Goal: Task Accomplishment & Management: Manage account settings

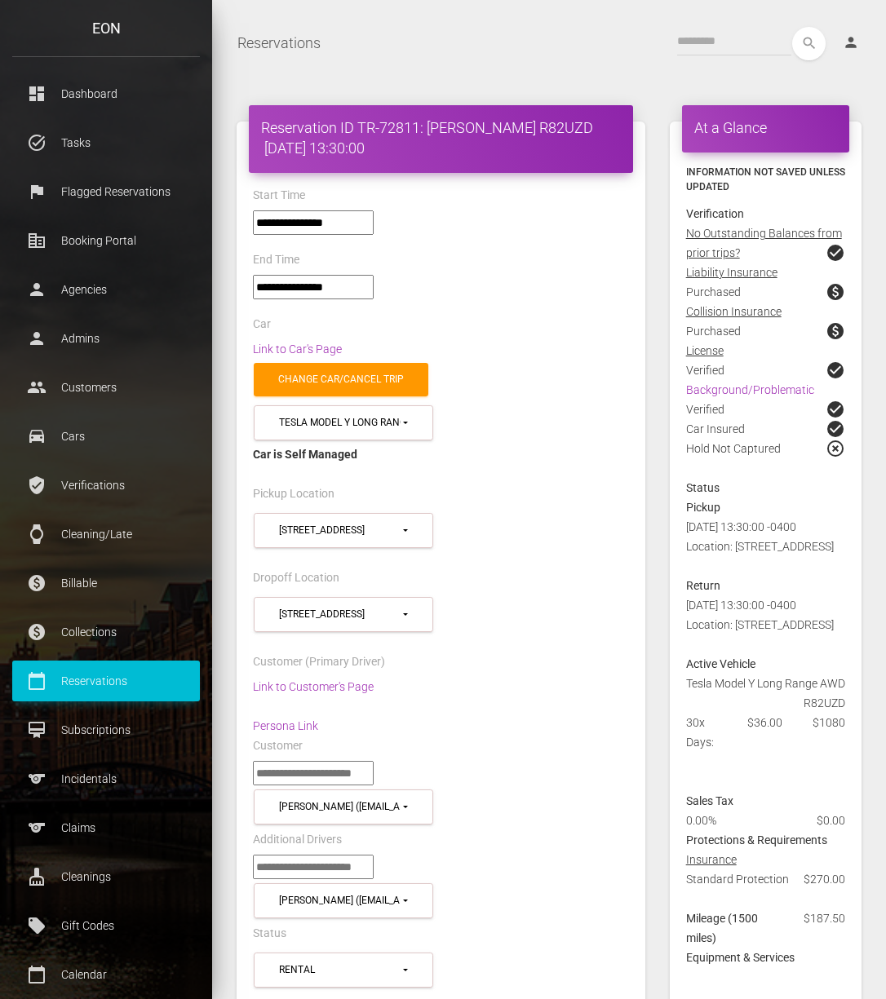
select select "*****"
select select
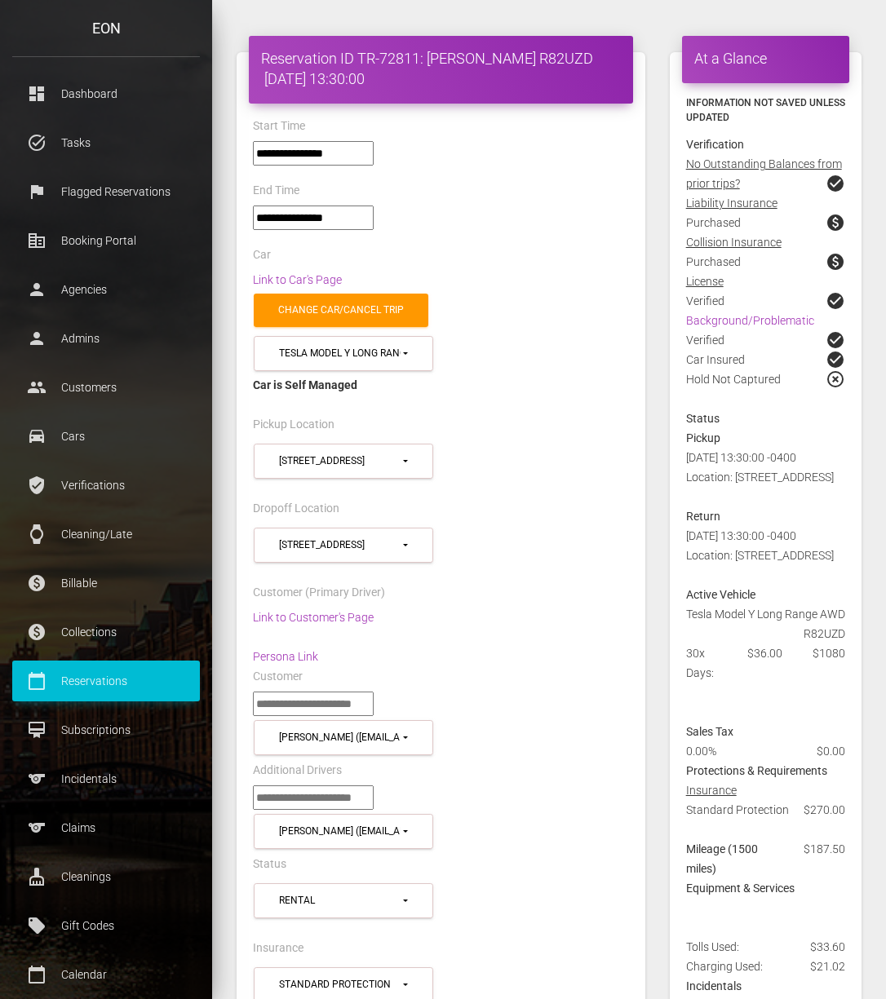
scroll to position [64, 0]
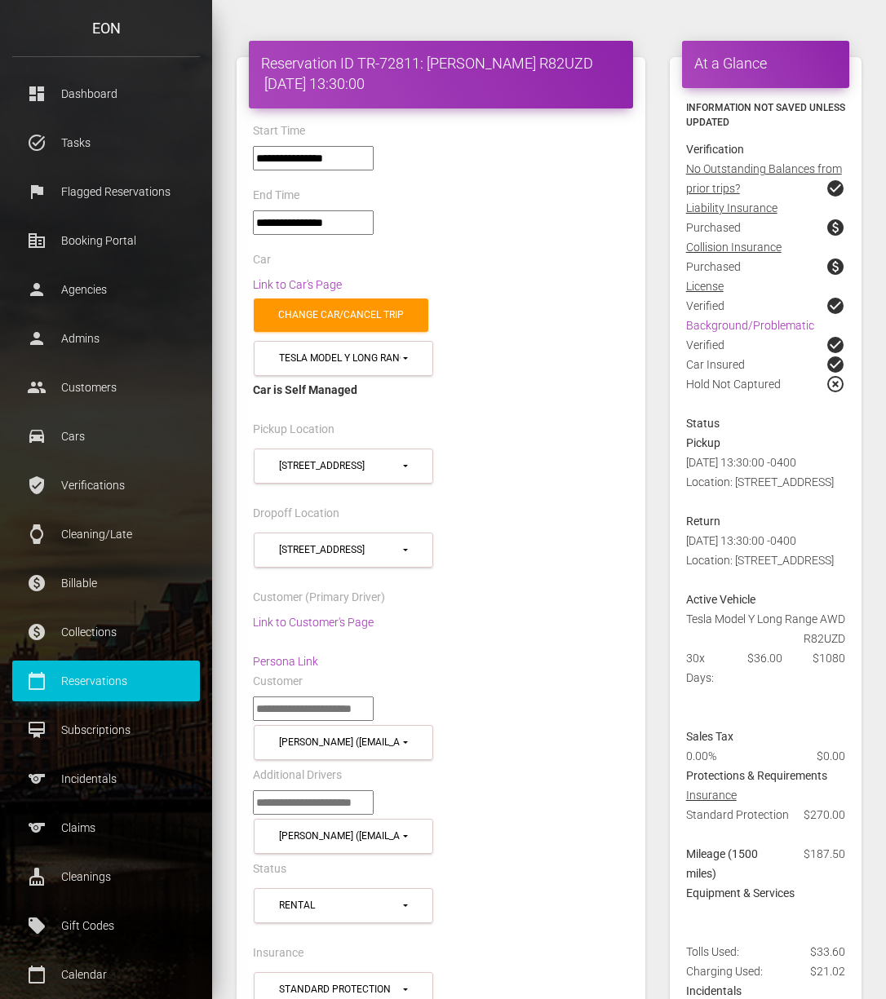
click at [553, 825] on div "**********" at bounding box center [441, 824] width 401 height 68
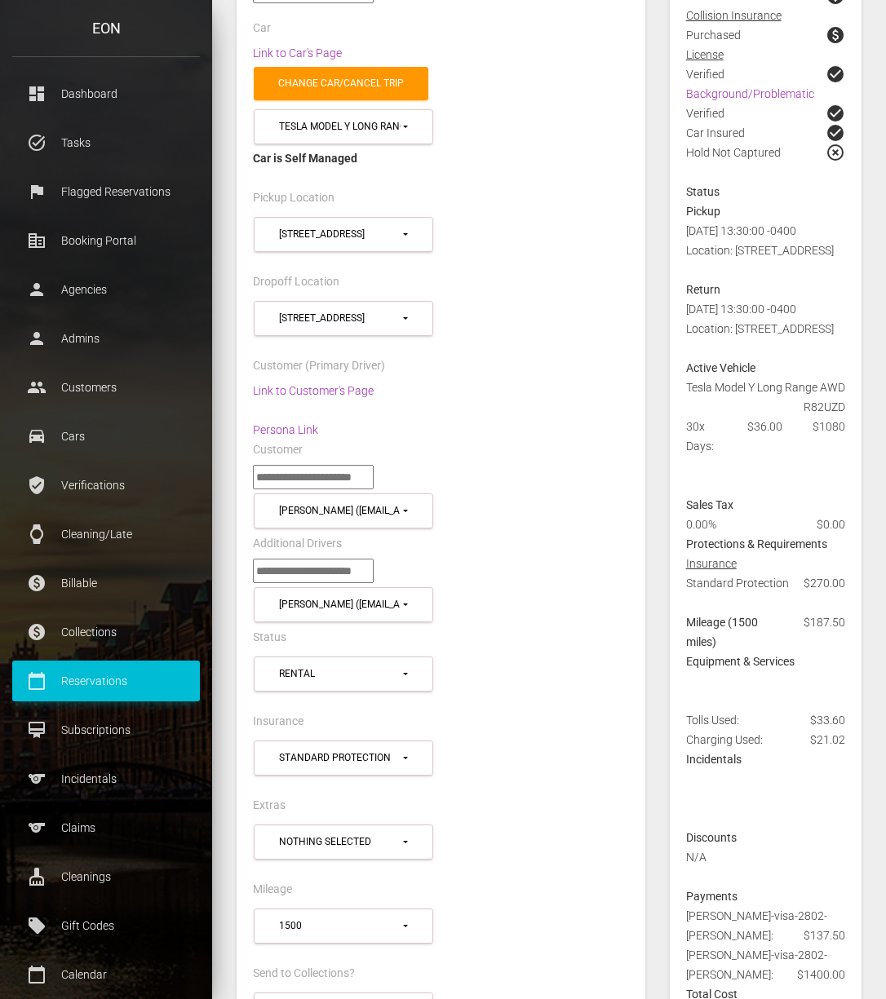
scroll to position [321, 0]
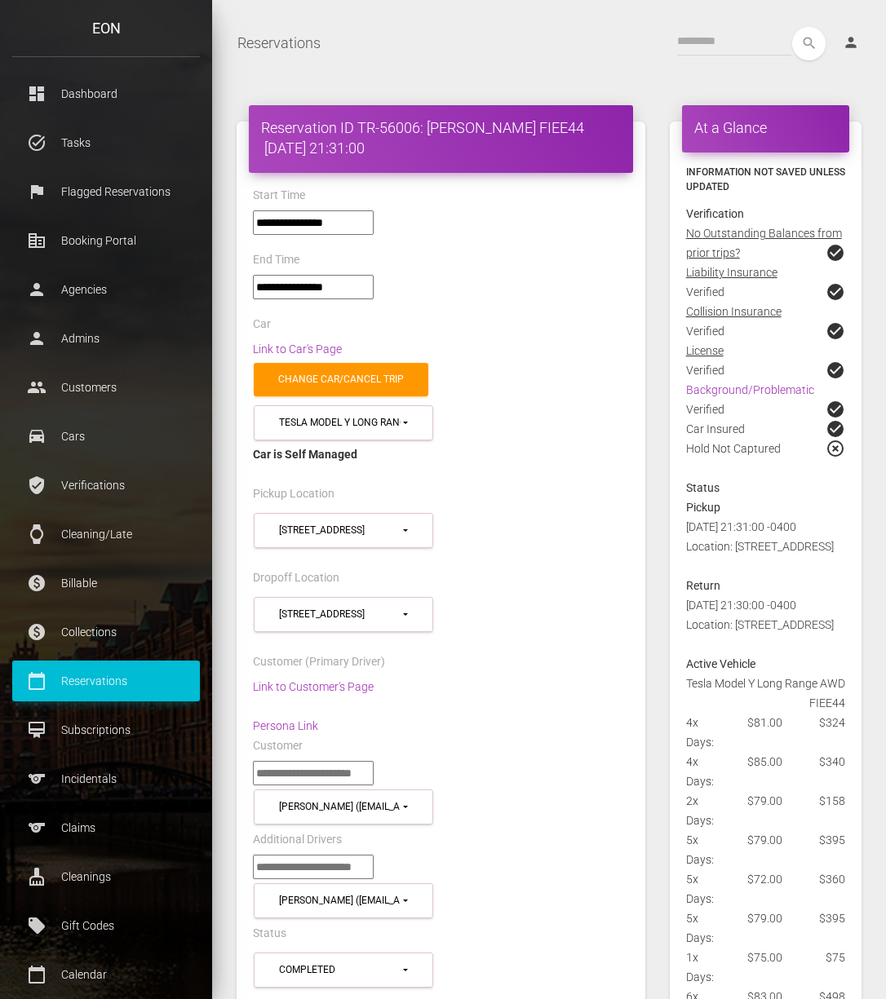
select select "*****"
select select
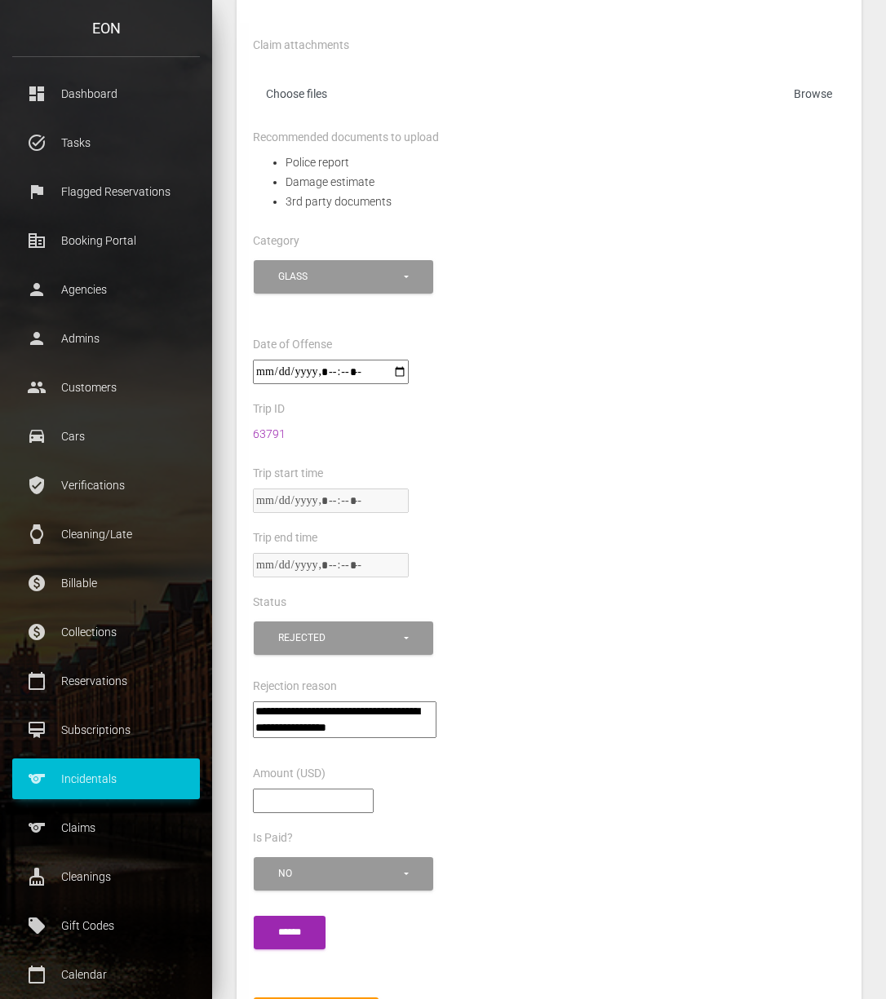
scroll to position [454, 0]
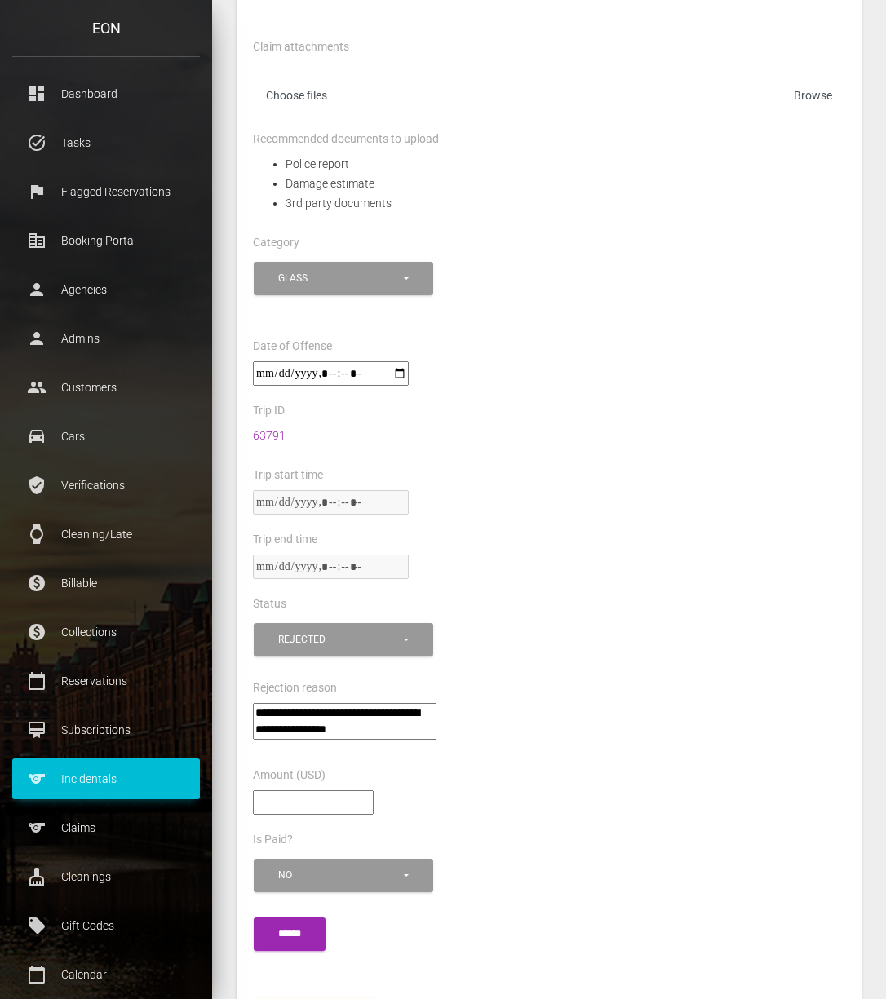
click at [478, 177] on li "Damage estimate" at bounding box center [565, 184] width 560 height 20
click at [862, 531] on div "Editing Incidental - Resla EV $0.0 rejected Images Pre trip photos Post trip ph…" at bounding box center [548, 461] width 649 height 1664
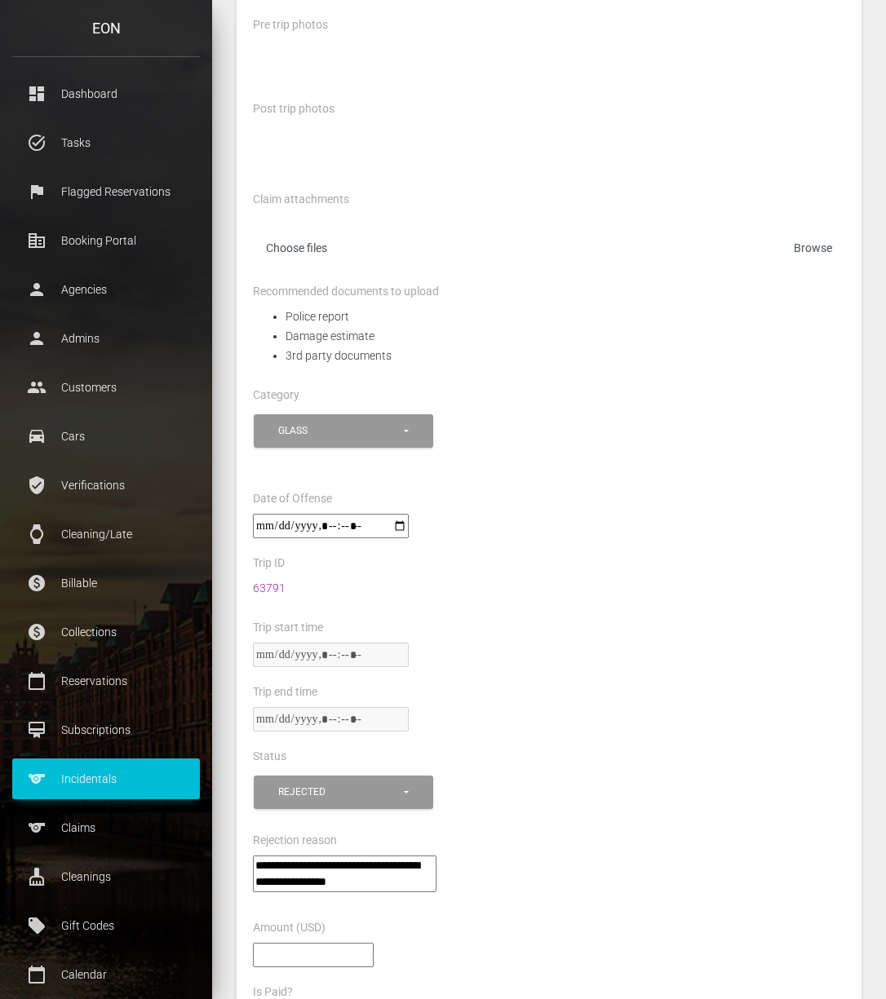
scroll to position [356, 0]
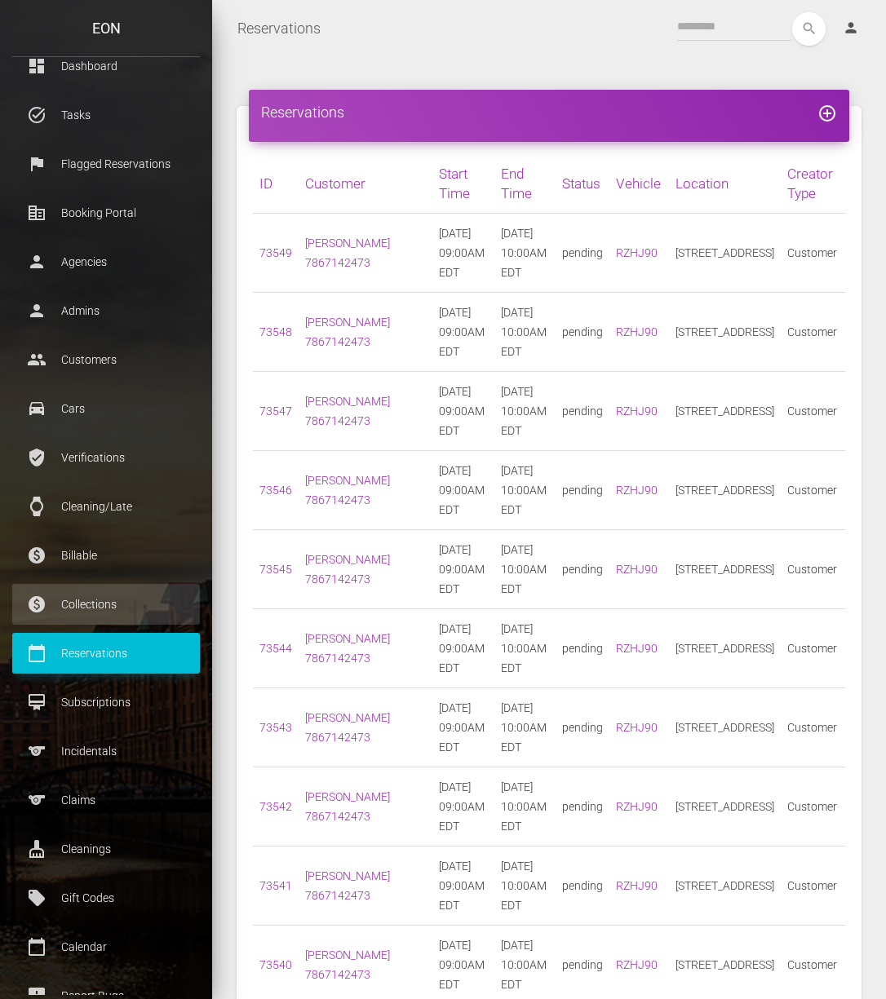
scroll to position [20, 0]
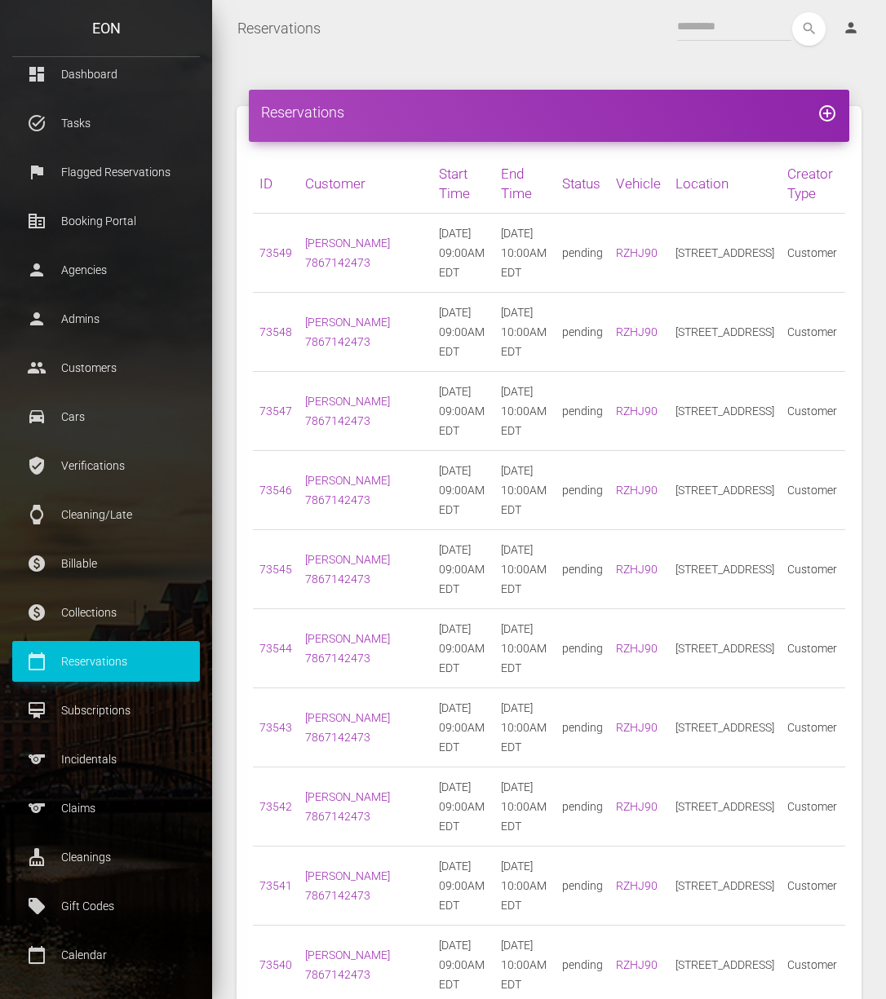
click at [96, 781] on ul "dashboard Dashboard task_alt Tasks flag Flagged Reservations corporate_fare Boo…" at bounding box center [106, 588] width 212 height 1069
click at [97, 802] on p "Claims" at bounding box center [105, 808] width 163 height 24
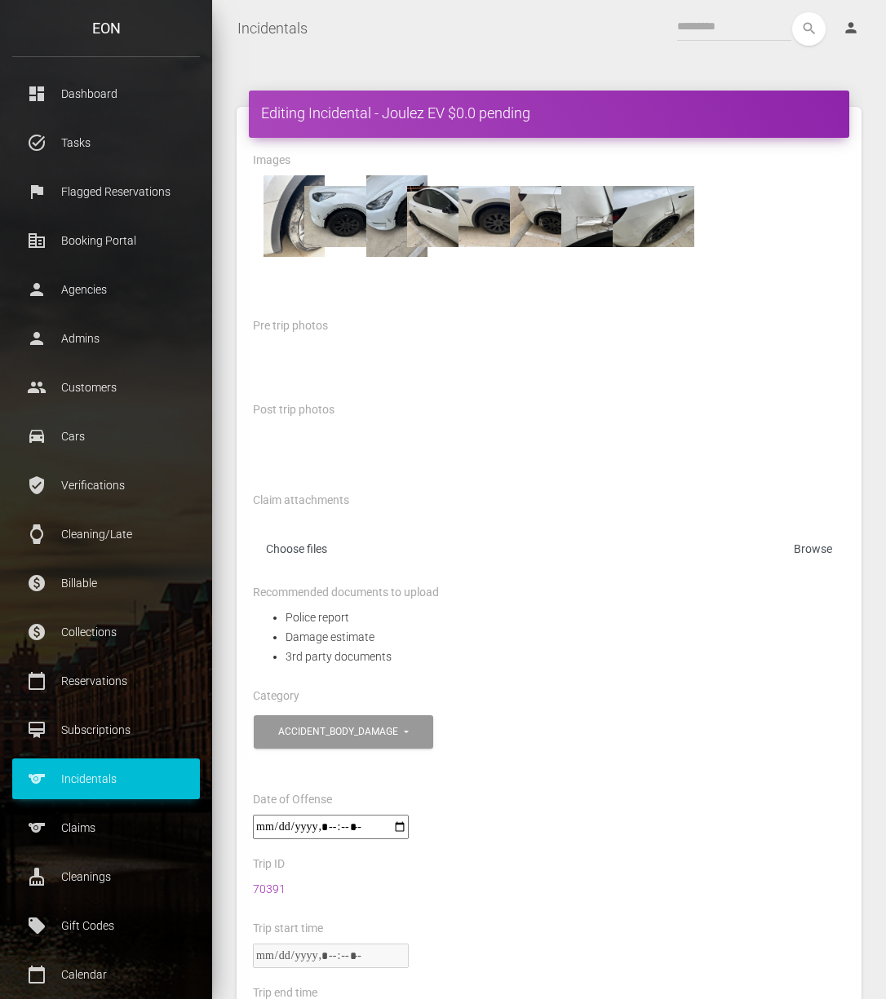
click at [354, 231] on div at bounding box center [368, 216] width 51 height 82
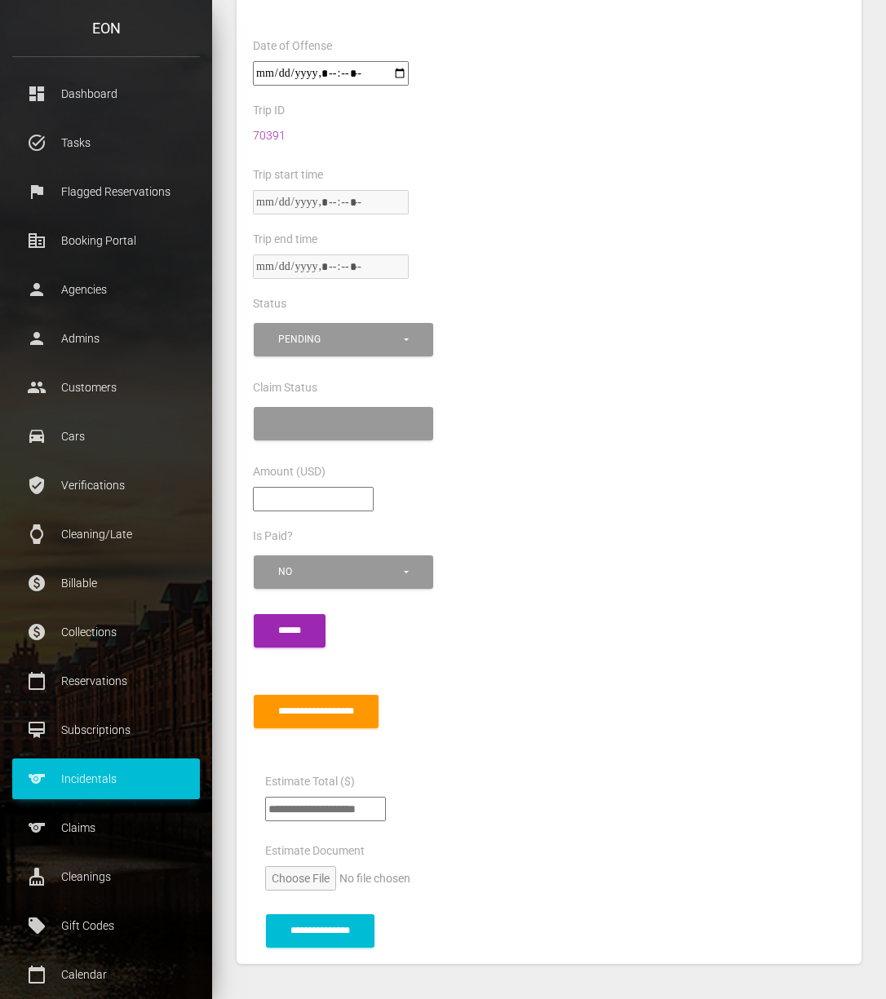
scroll to position [825, 0]
